Goal: Task Accomplishment & Management: Use online tool/utility

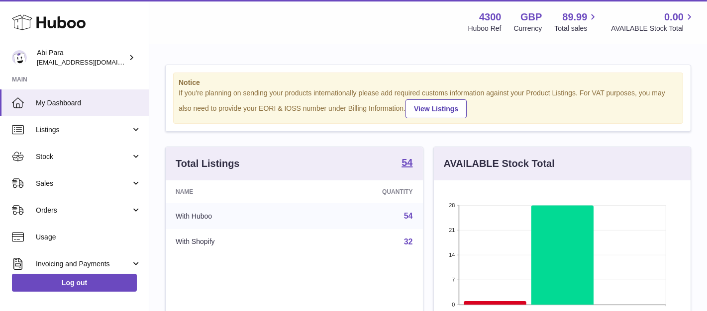
scroll to position [155, 256]
click at [52, 202] on link "Orders" at bounding box center [74, 210] width 149 height 27
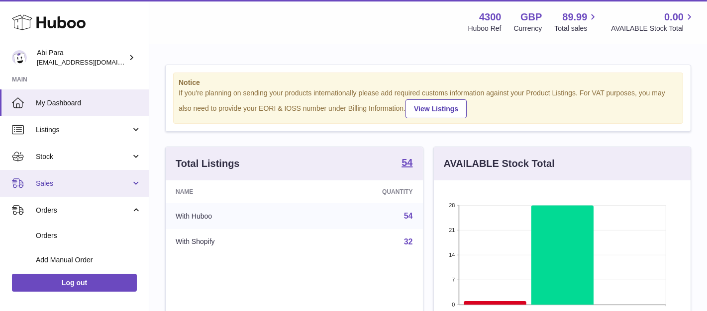
click at [55, 184] on span "Sales" at bounding box center [83, 183] width 95 height 9
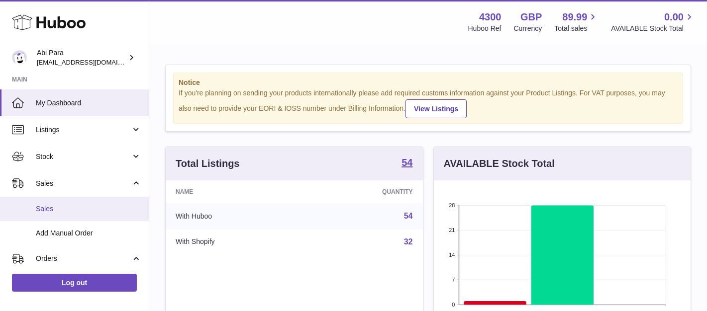
click at [57, 201] on link "Sales" at bounding box center [74, 209] width 149 height 24
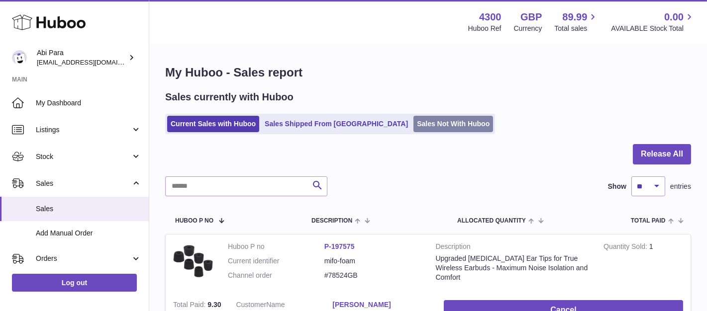
click at [423, 124] on link "Sales Not With Huboo" at bounding box center [453, 124] width 80 height 16
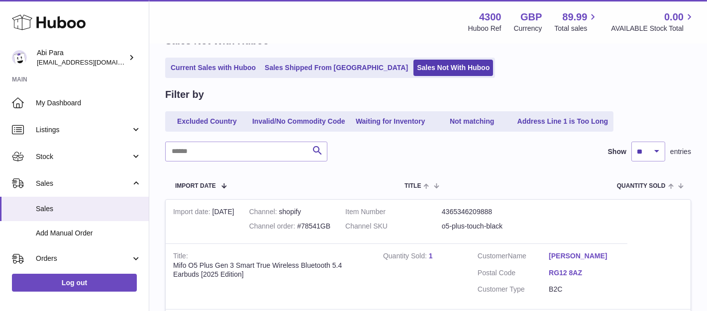
scroll to position [55, 0]
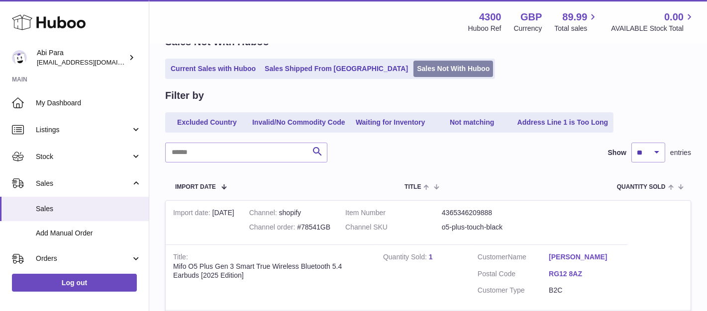
click at [416, 66] on link "Sales Not With Huboo" at bounding box center [453, 69] width 80 height 16
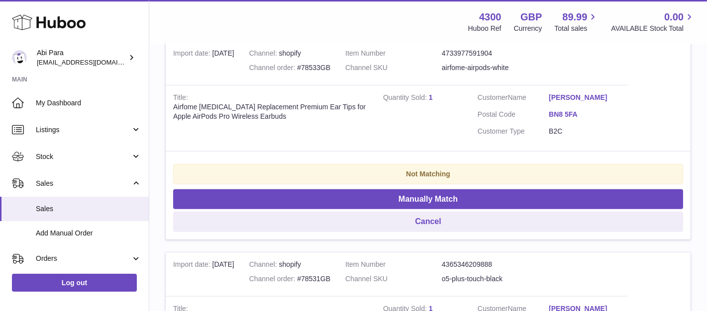
scroll to position [1658, 0]
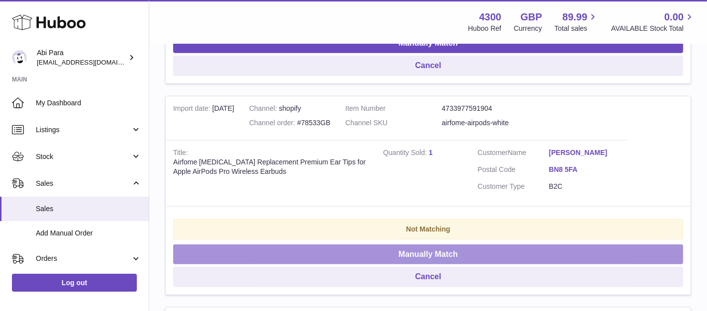
click at [451, 245] on button "Manually Match" at bounding box center [428, 255] width 510 height 20
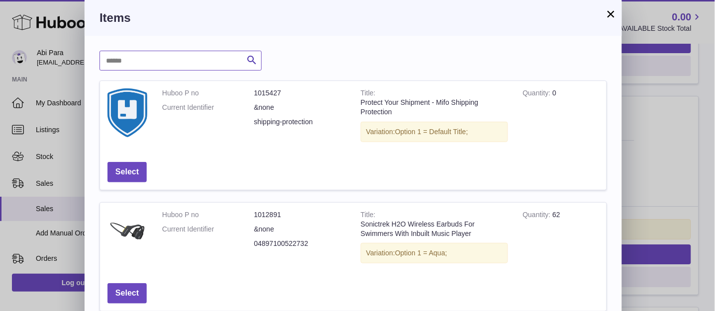
click at [183, 67] on input "text" at bounding box center [180, 61] width 162 height 20
type input "******"
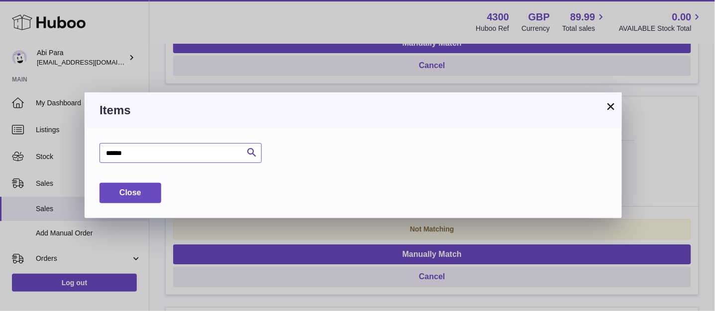
click at [177, 151] on input "******" at bounding box center [180, 153] width 162 height 20
type input "*******"
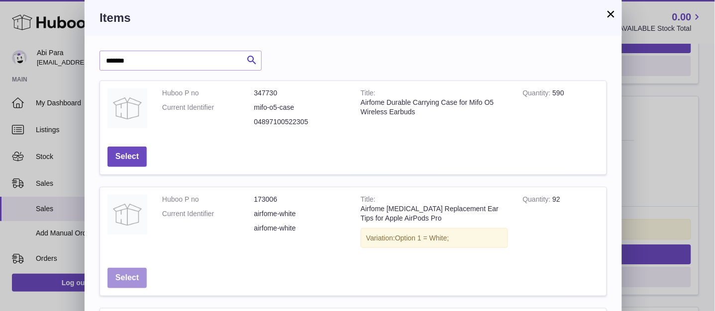
click at [124, 282] on button "Select" at bounding box center [126, 278] width 39 height 20
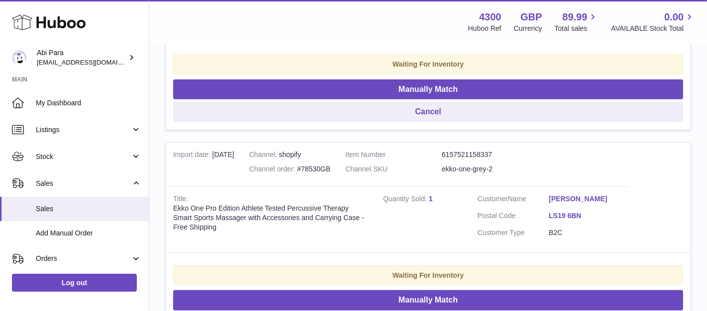
scroll to position [1824, 0]
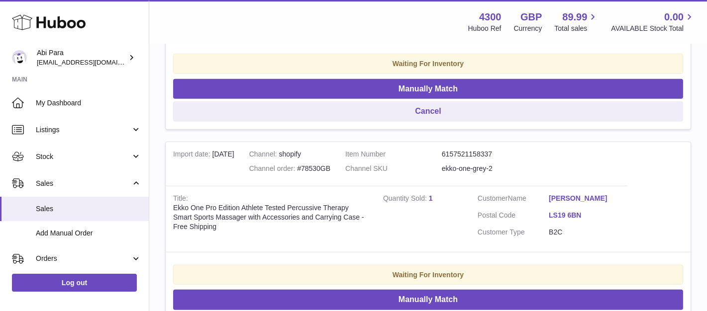
click at [308, 164] on div "Channel order #78530GB" at bounding box center [289, 168] width 81 height 9
copy div "78530GB"
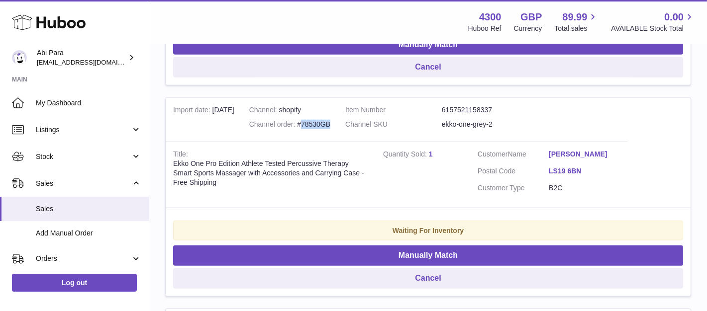
scroll to position [1934, 0]
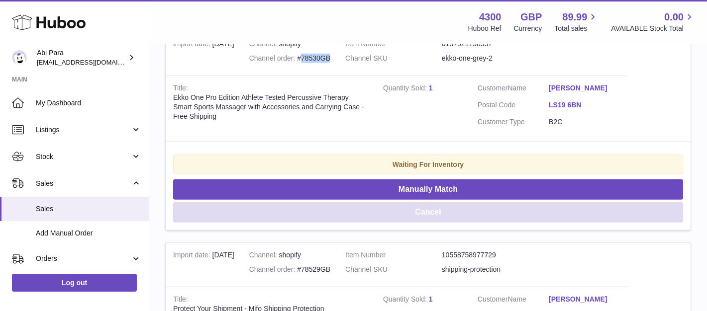
click at [440, 202] on button "Cancel" at bounding box center [428, 212] width 510 height 20
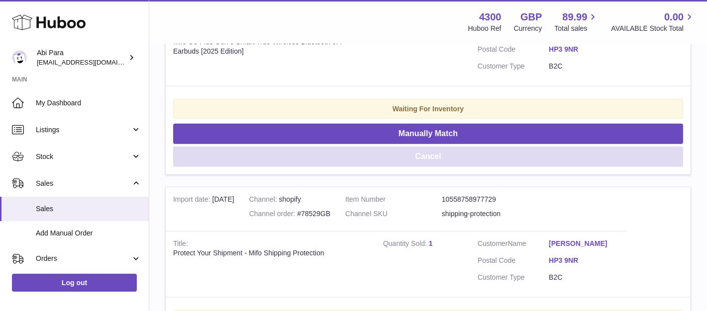
scroll to position [2100, 0]
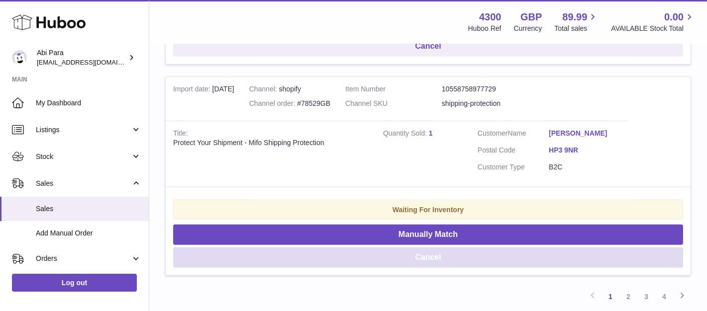
click at [413, 248] on button "Cancel" at bounding box center [428, 258] width 510 height 20
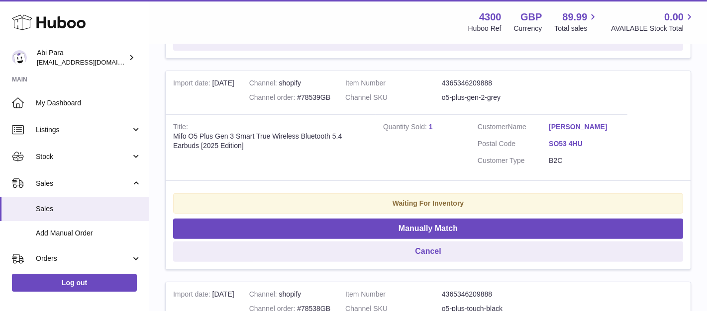
scroll to position [442, 0]
